Goal: Transaction & Acquisition: Subscribe to service/newsletter

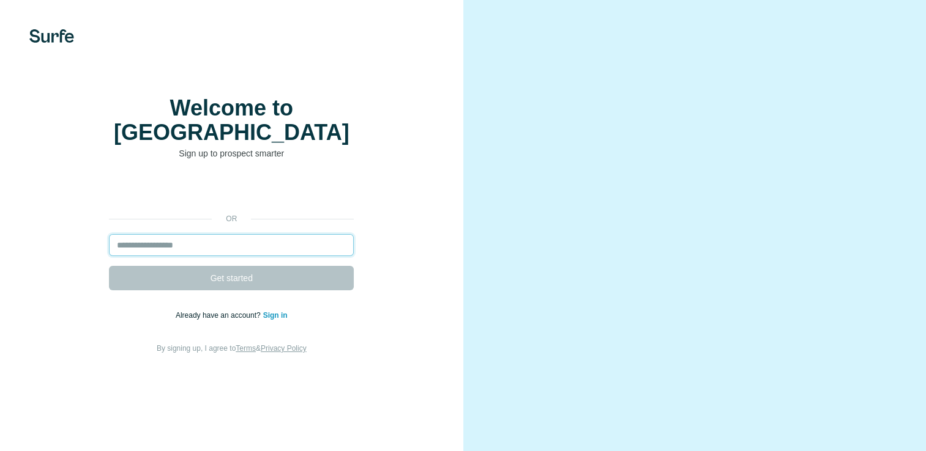
click at [249, 256] on input "email" at bounding box center [231, 245] width 245 height 22
type input "**********"
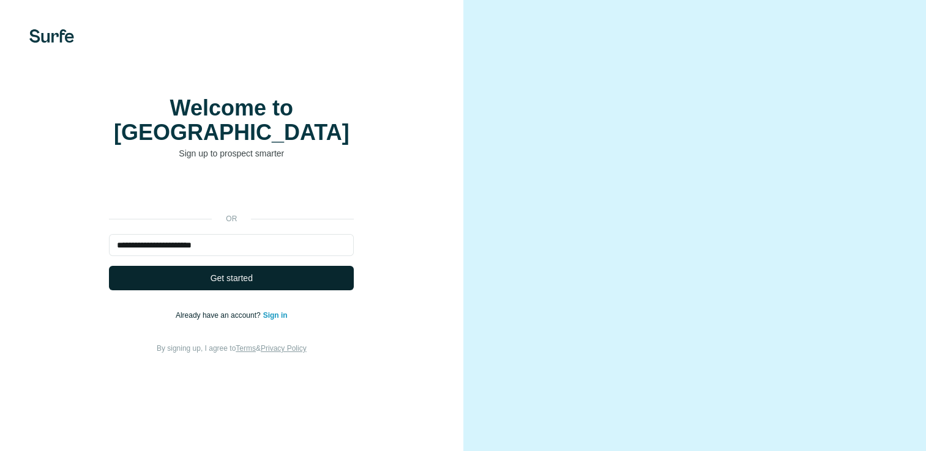
click at [213, 284] on span "Get started" at bounding box center [231, 278] width 42 height 12
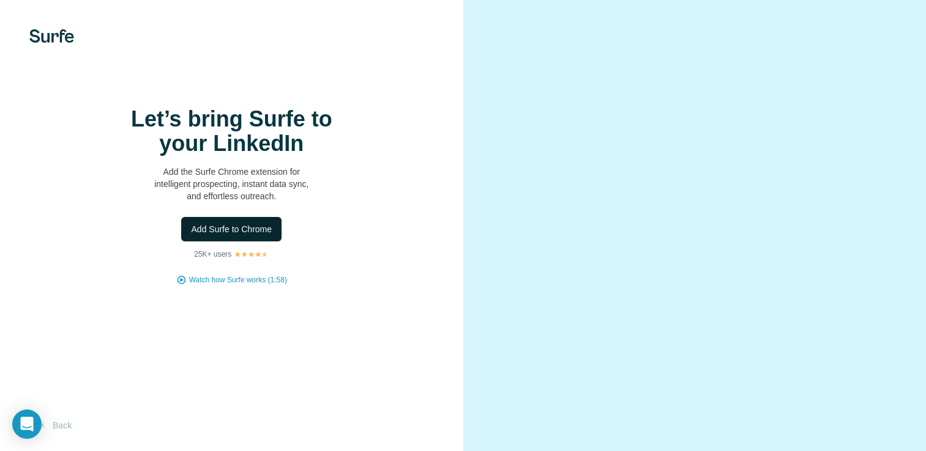
click at [226, 236] on span "Add Surfe to Chrome" at bounding box center [231, 229] width 81 height 12
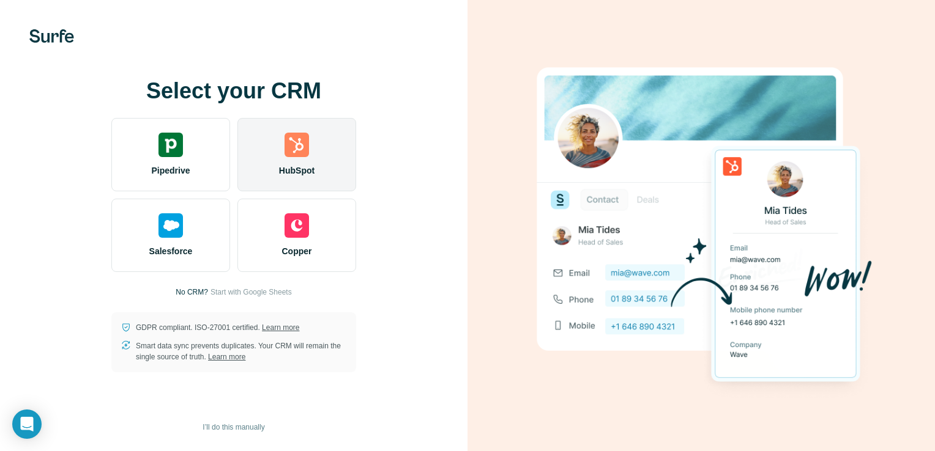
click at [295, 174] on span "HubSpot" at bounding box center [296, 171] width 35 height 12
click at [299, 162] on div "HubSpot" at bounding box center [296, 154] width 119 height 73
